Goal: Information Seeking & Learning: Find specific fact

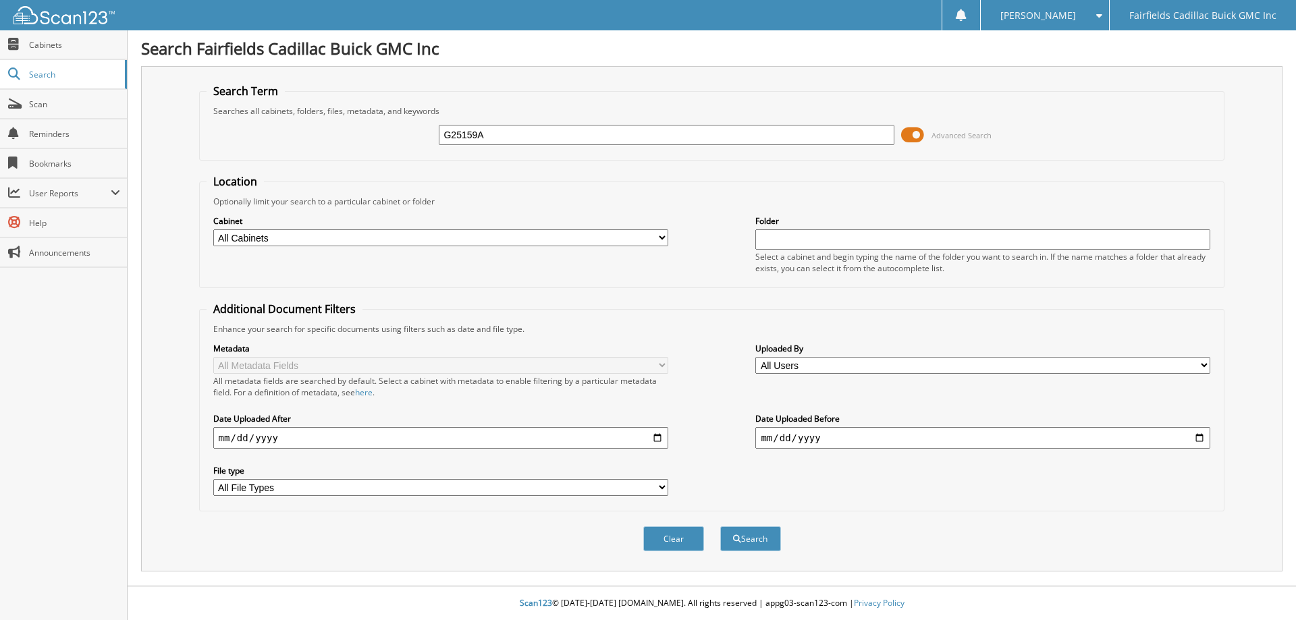
type input "G25159A"
click at [910, 134] on span at bounding box center [912, 135] width 23 height 20
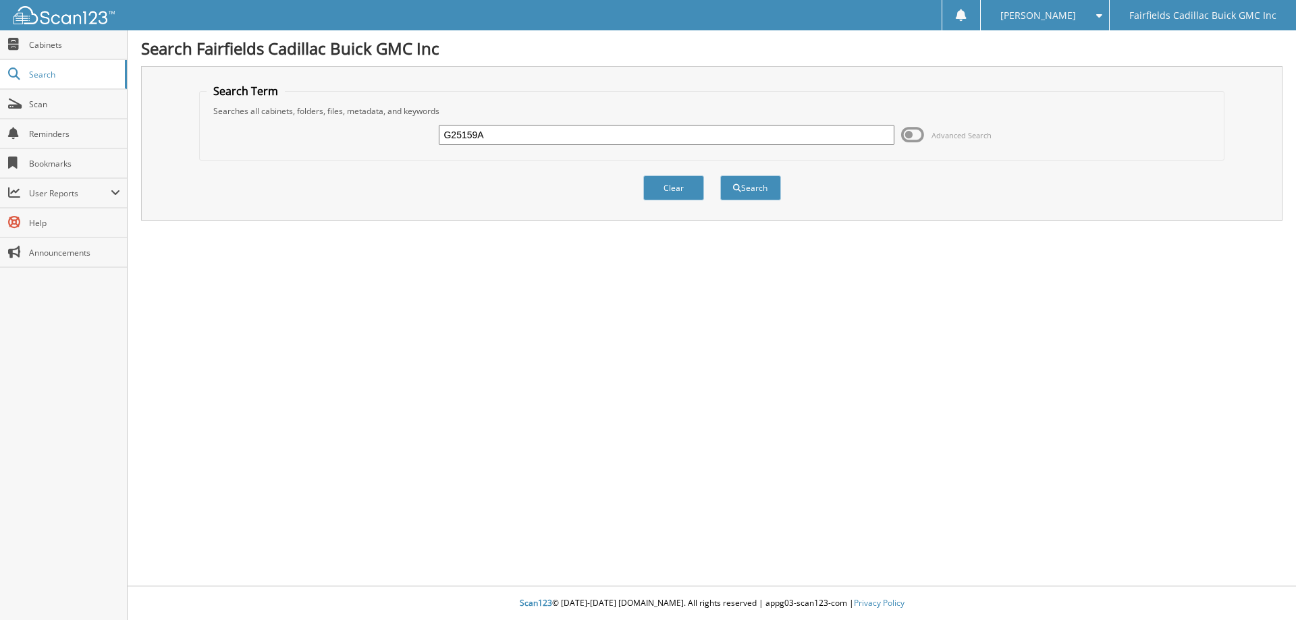
click at [511, 128] on input "G25159A" at bounding box center [666, 135] width 455 height 20
click at [720, 176] on button "Search" at bounding box center [750, 188] width 61 height 25
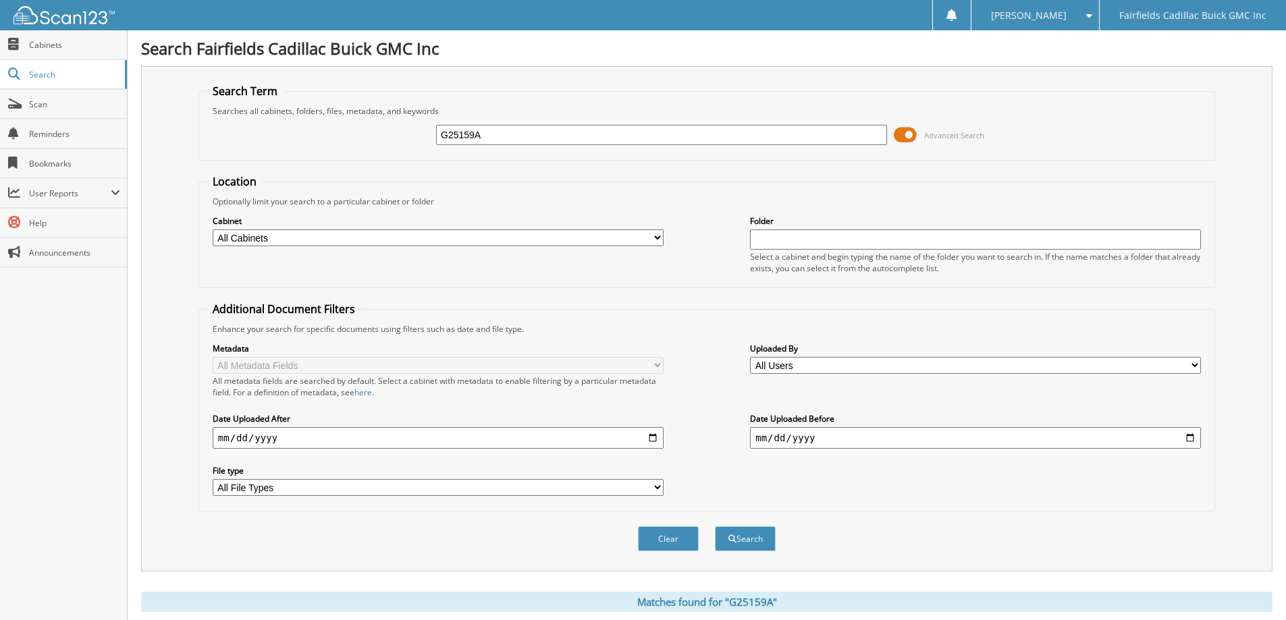
click at [897, 134] on span at bounding box center [905, 135] width 23 height 20
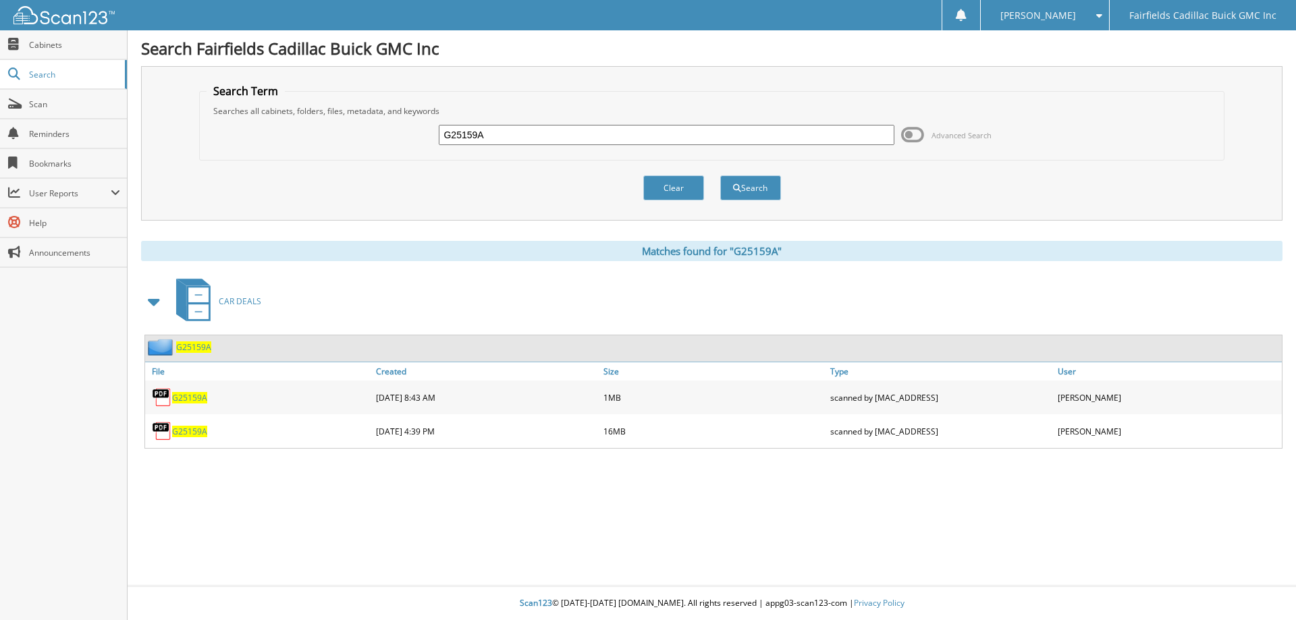
drag, startPoint x: 498, startPoint y: 130, endPoint x: 442, endPoint y: 132, distance: 56.1
click at [442, 132] on input "G25159A" at bounding box center [666, 135] width 455 height 20
paste input "B2610"
type input "B2610"
click at [720, 176] on button "Search" at bounding box center [750, 188] width 61 height 25
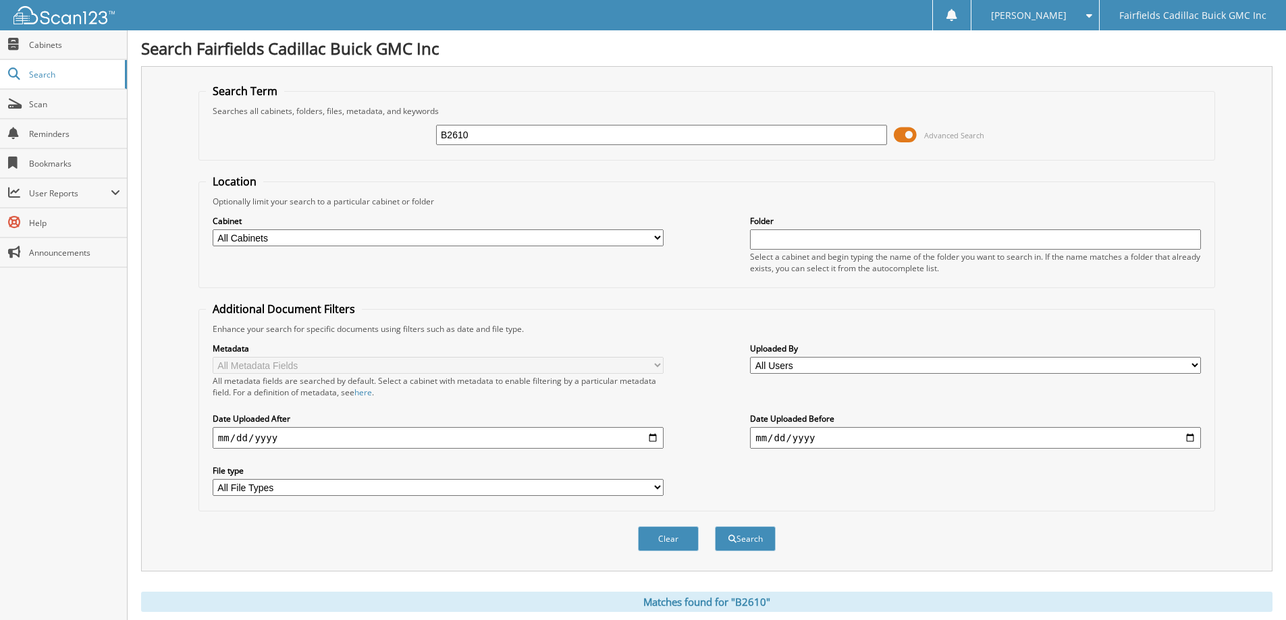
click at [899, 134] on span at bounding box center [905, 135] width 23 height 20
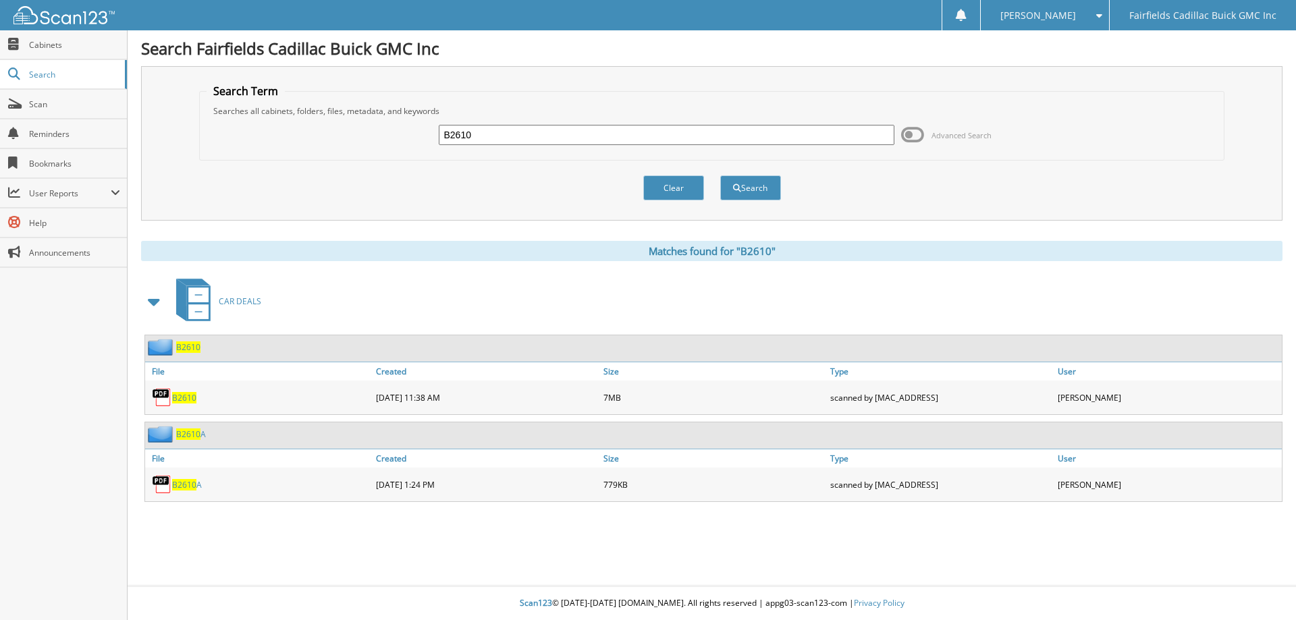
click at [184, 397] on span "B2610" at bounding box center [184, 397] width 24 height 11
drag, startPoint x: 488, startPoint y: 130, endPoint x: 370, endPoint y: 130, distance: 118.1
click at [377, 130] on div "B2610 Advanced Search" at bounding box center [712, 135] width 1011 height 36
type input "g25403"
click at [720, 176] on button "Search" at bounding box center [750, 188] width 61 height 25
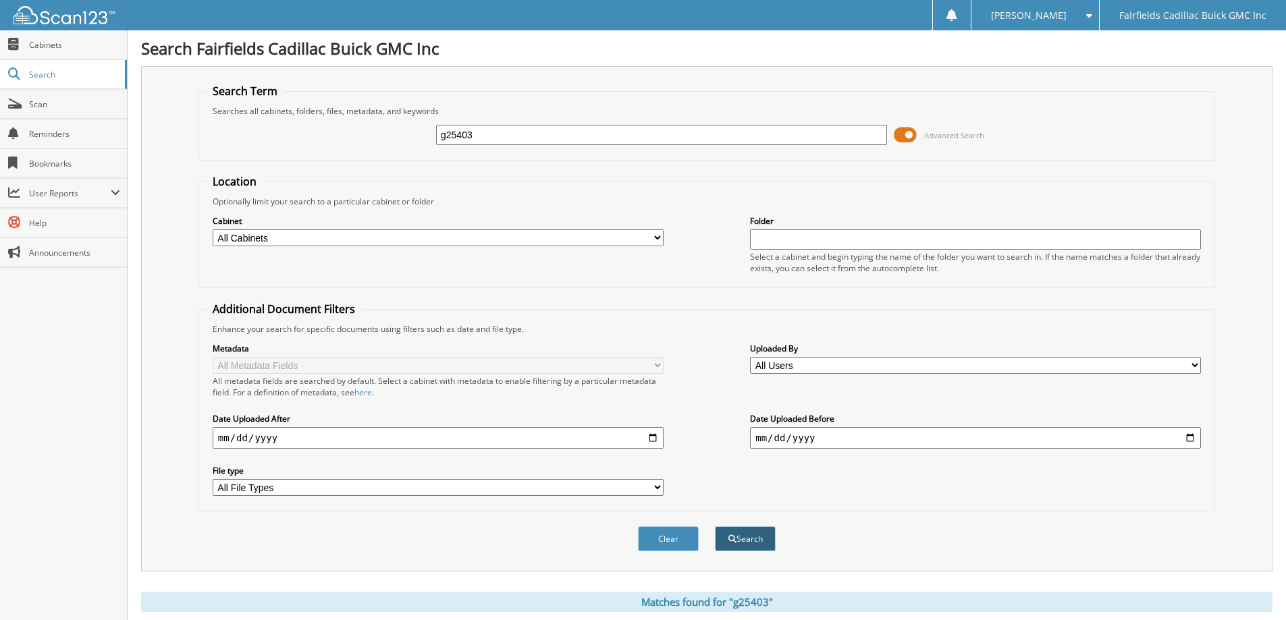
click at [767, 533] on button "Search" at bounding box center [745, 539] width 61 height 25
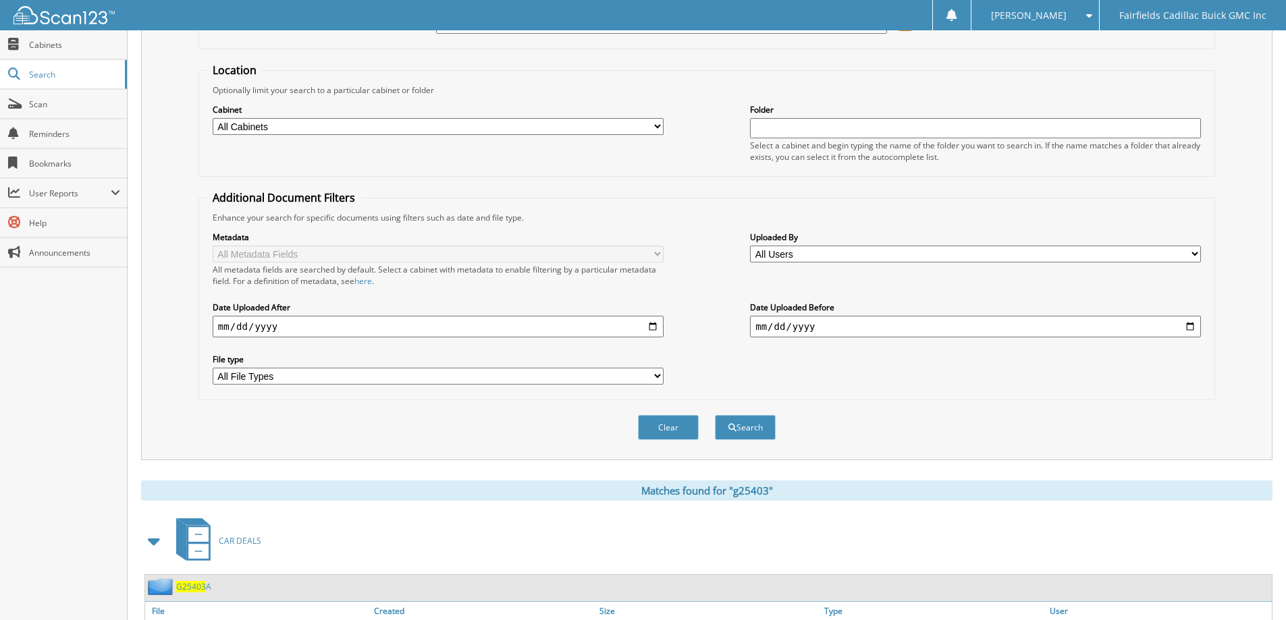
scroll to position [187, 0]
